Goal: Navigation & Orientation: Find specific page/section

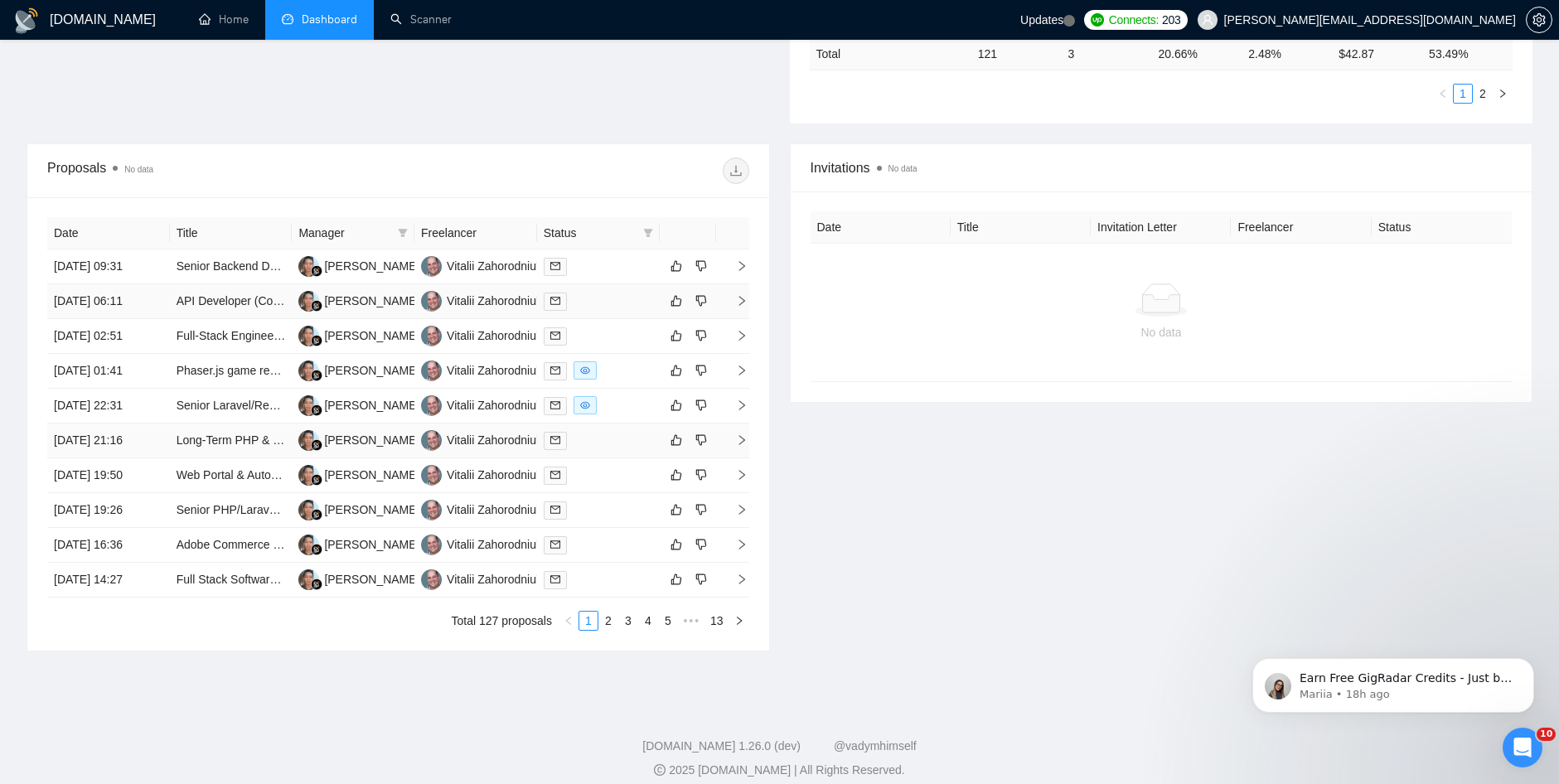
scroll to position [530, 0]
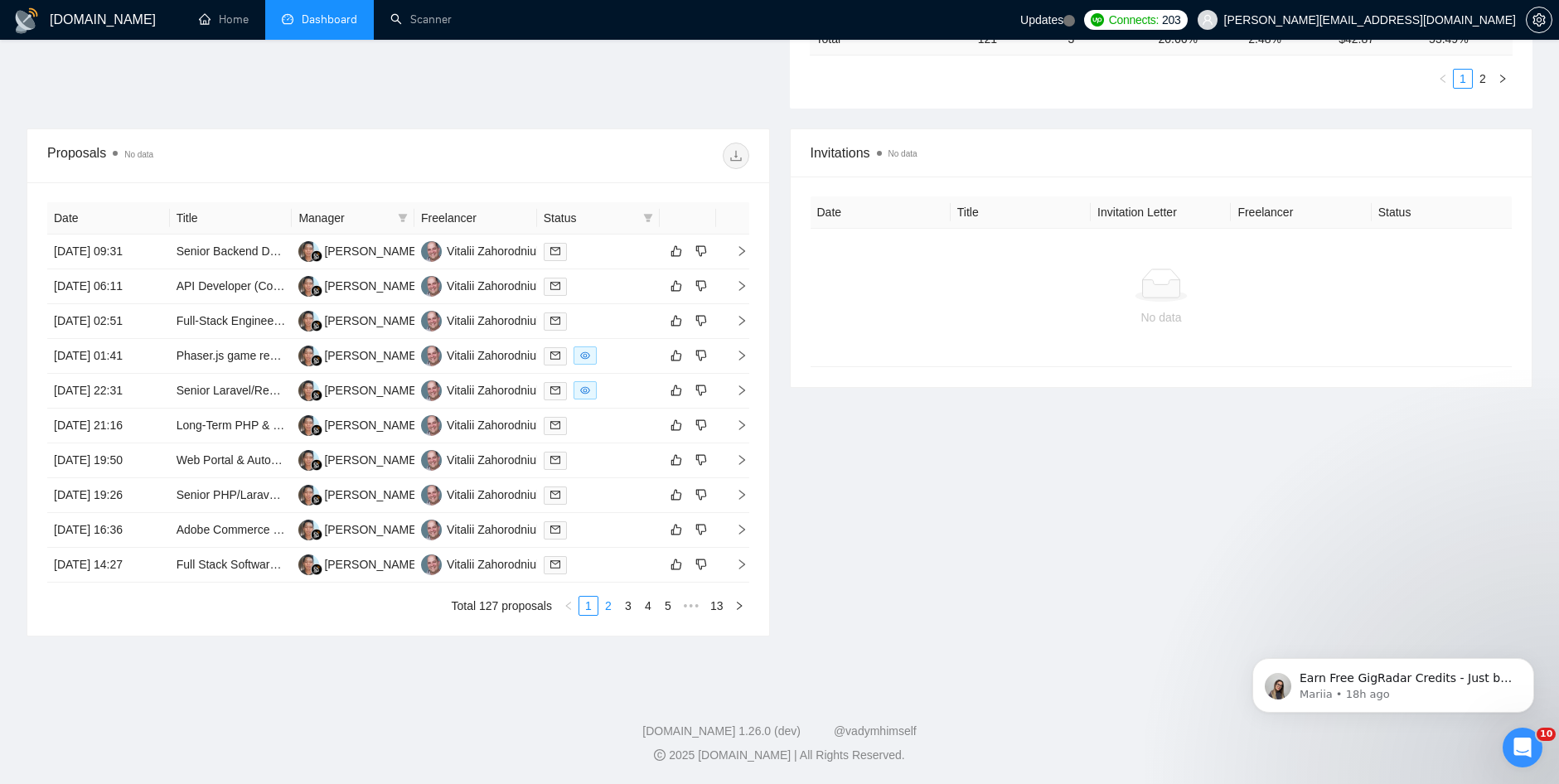
click at [607, 604] on link "2" at bounding box center [608, 606] width 18 height 18
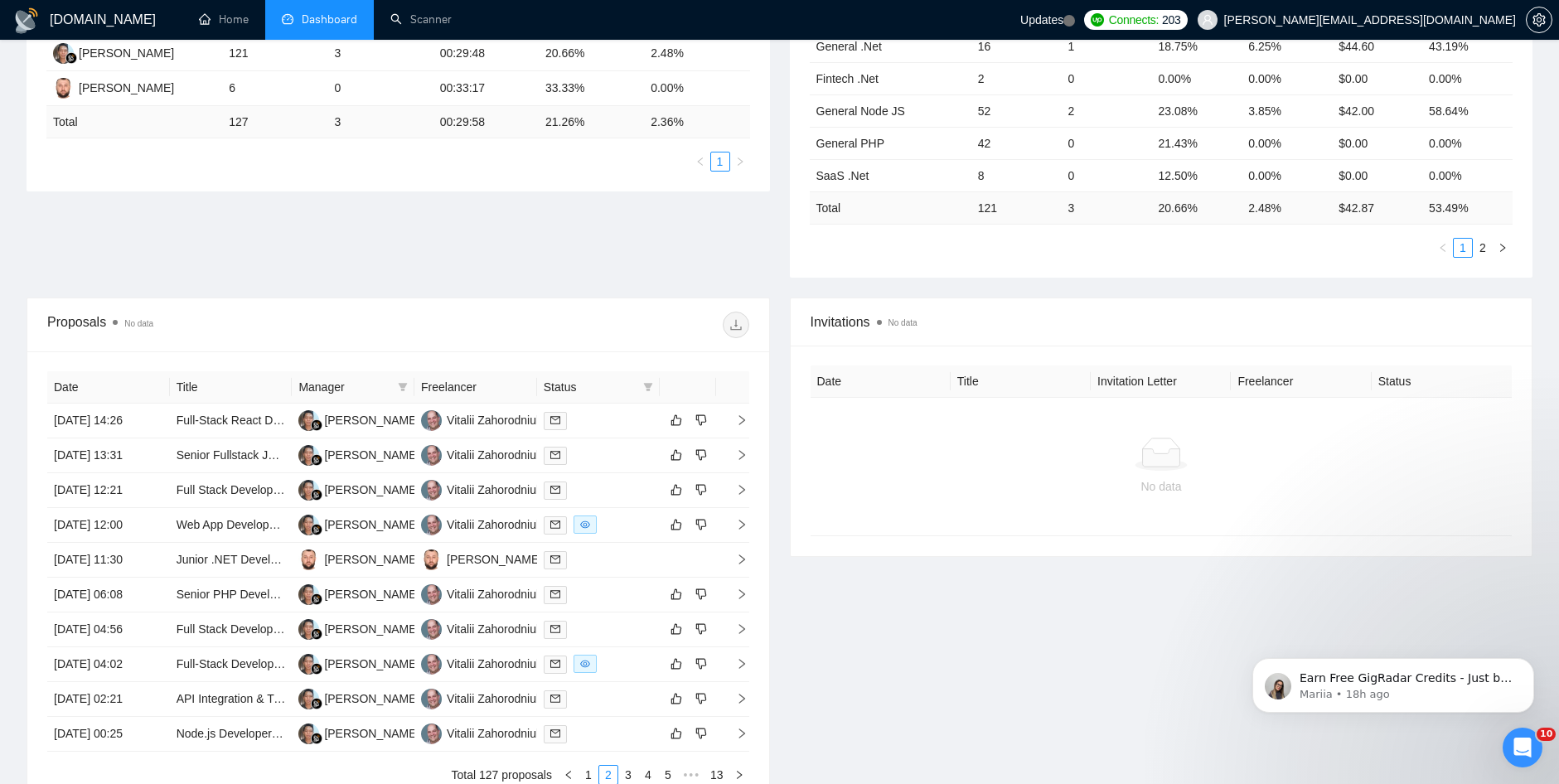
scroll to position [0, 0]
